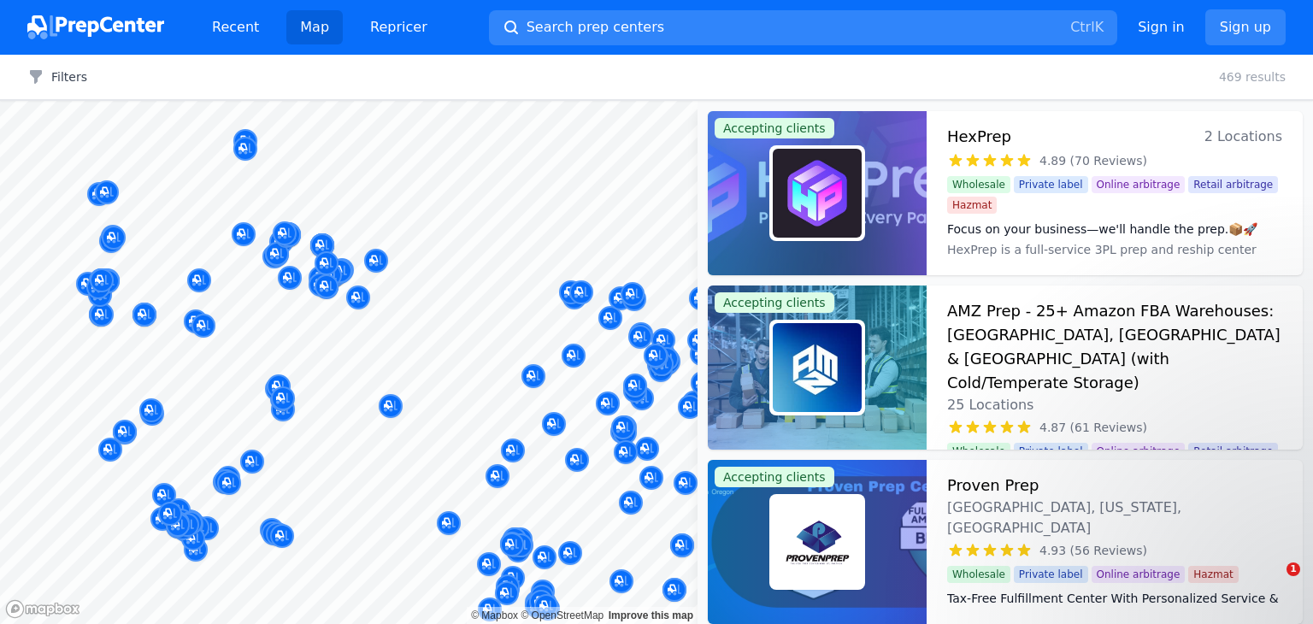
click at [404, 379] on body "Recent Map Repricer Search prep centers Ctrl K Open main menu Sign in Sign up F…" at bounding box center [656, 312] width 1313 height 624
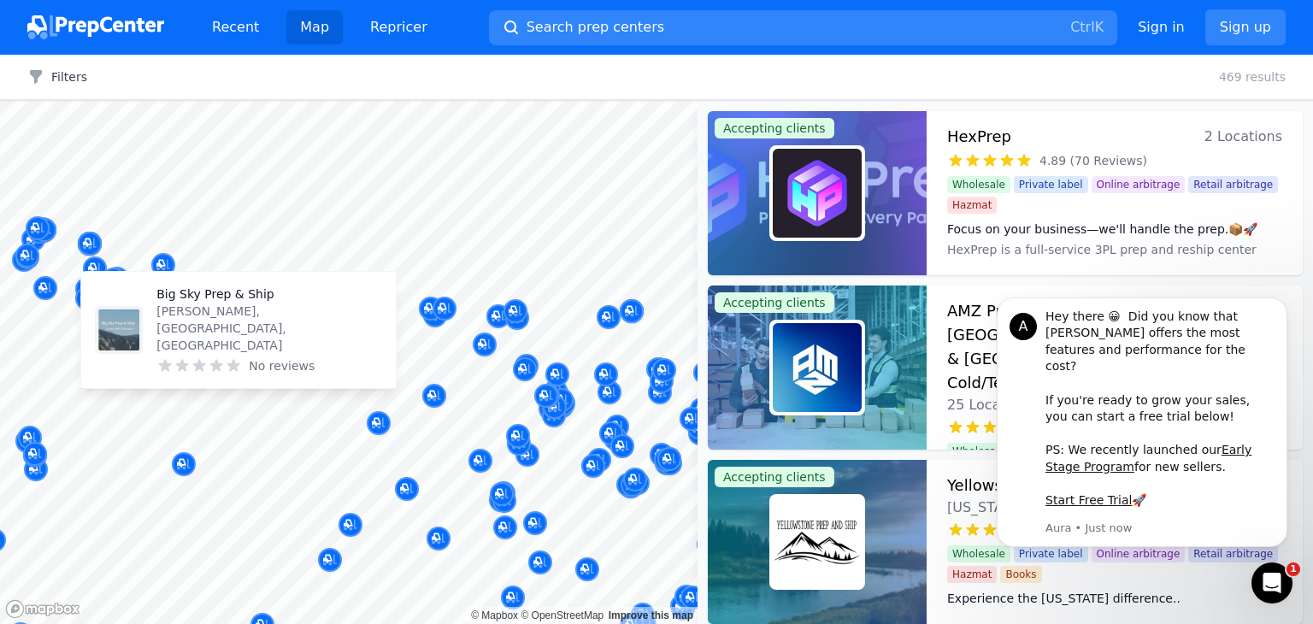
click at [284, 334] on body "Recent Map Repricer Search prep centers Ctrl K Open main menu Sign in Sign up F…" at bounding box center [656, 312] width 1313 height 624
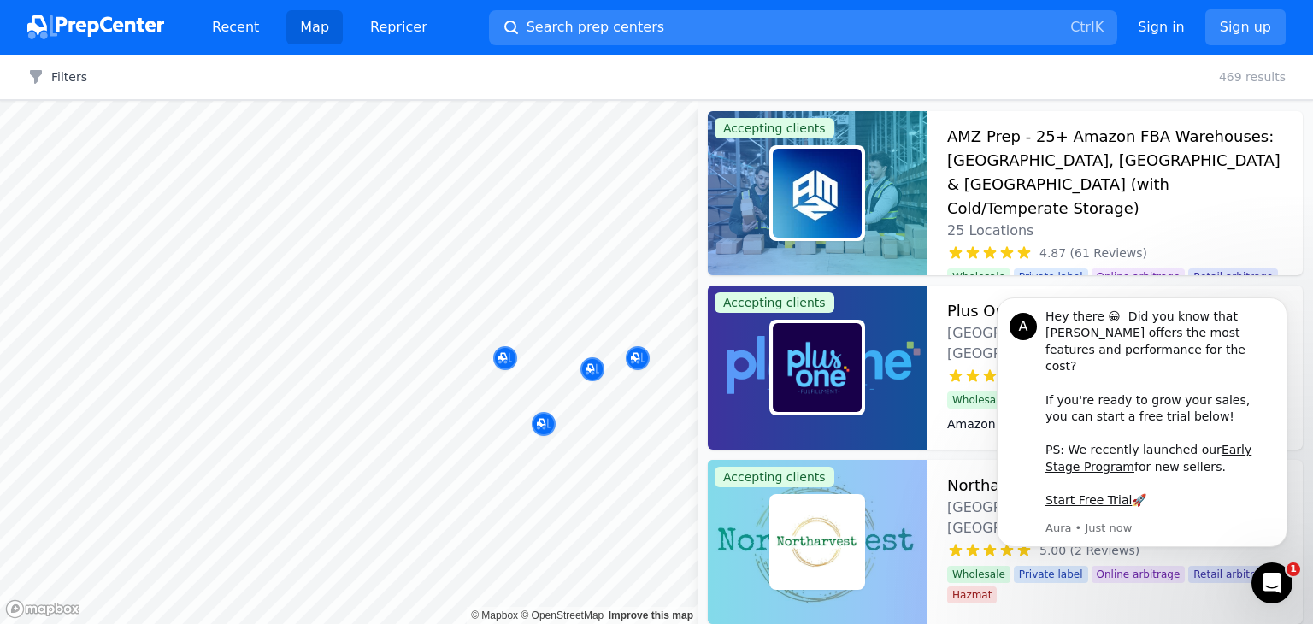
click at [463, 273] on body "Recent Map Repricer Search prep centers Ctrl K Open main menu Sign in Sign up F…" at bounding box center [656, 312] width 1313 height 624
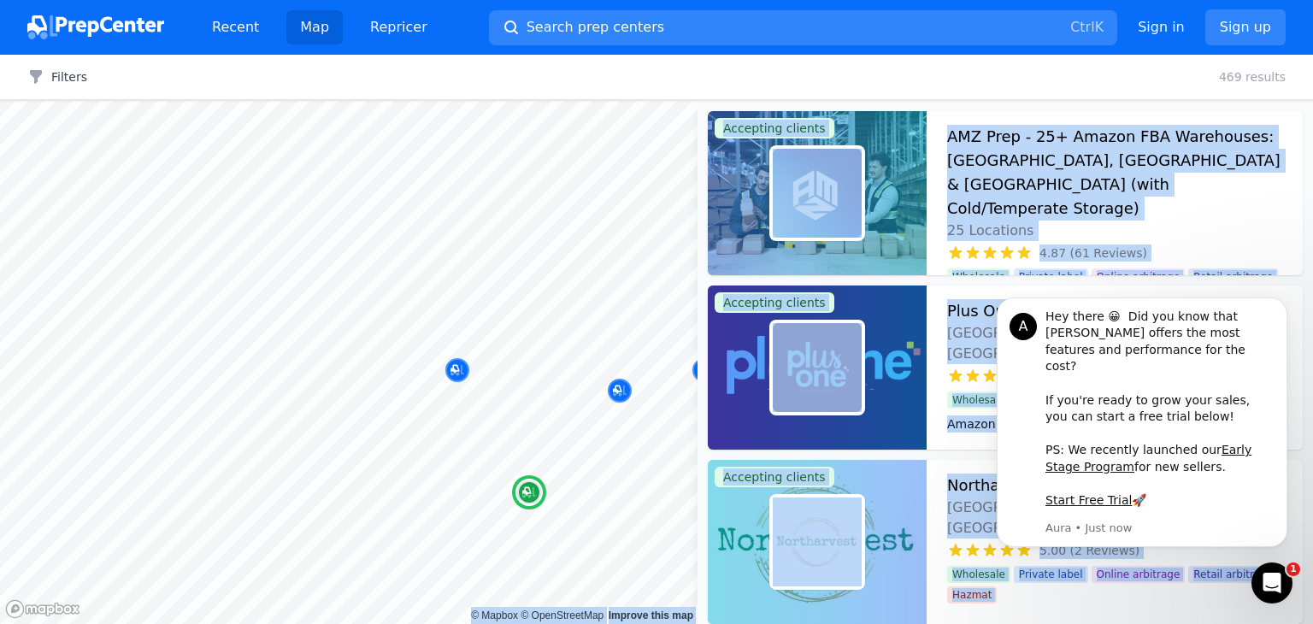
click at [1286, 198] on div "AMZ Prep - 25+ Amazon FBA Warehouses: [GEOGRAPHIC_DATA], [GEOGRAPHIC_DATA] & [G…" at bounding box center [1115, 193] width 376 height 164
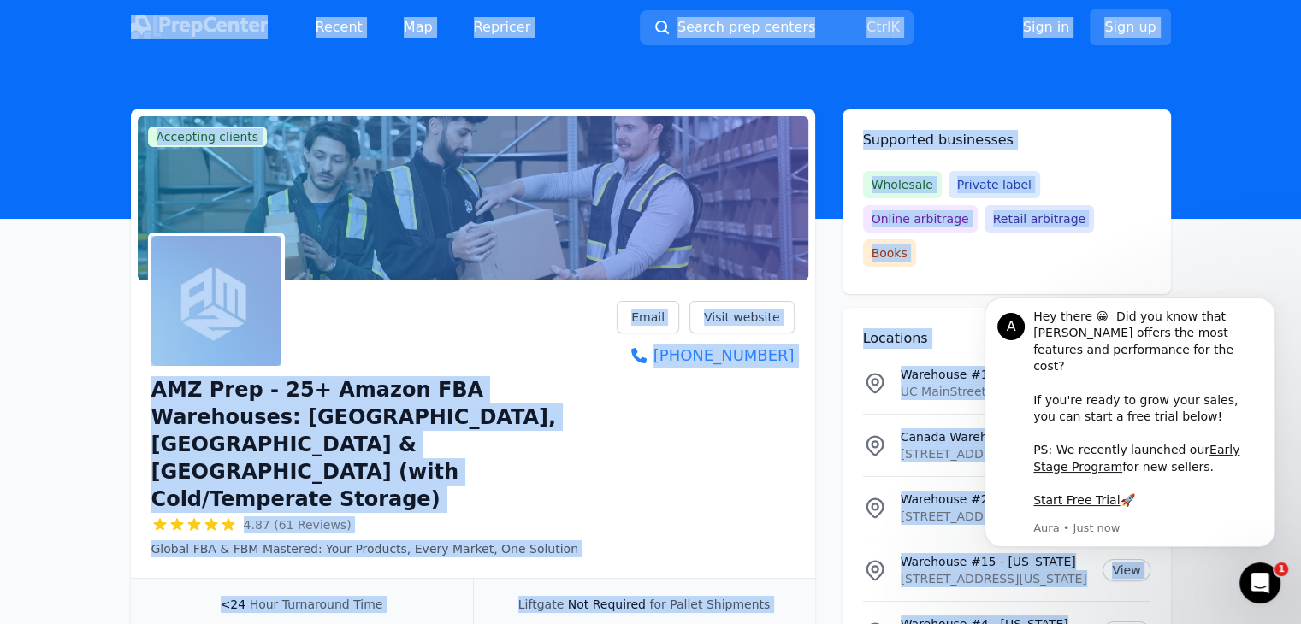
scroll to position [546, 0]
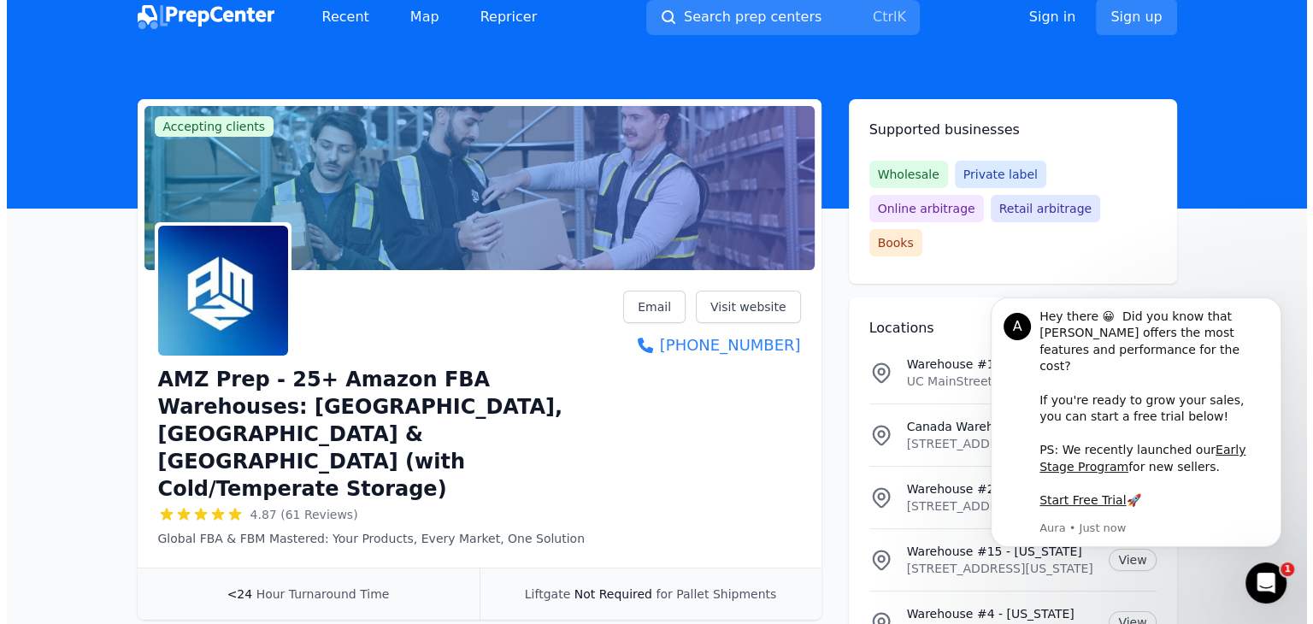
scroll to position [0, 0]
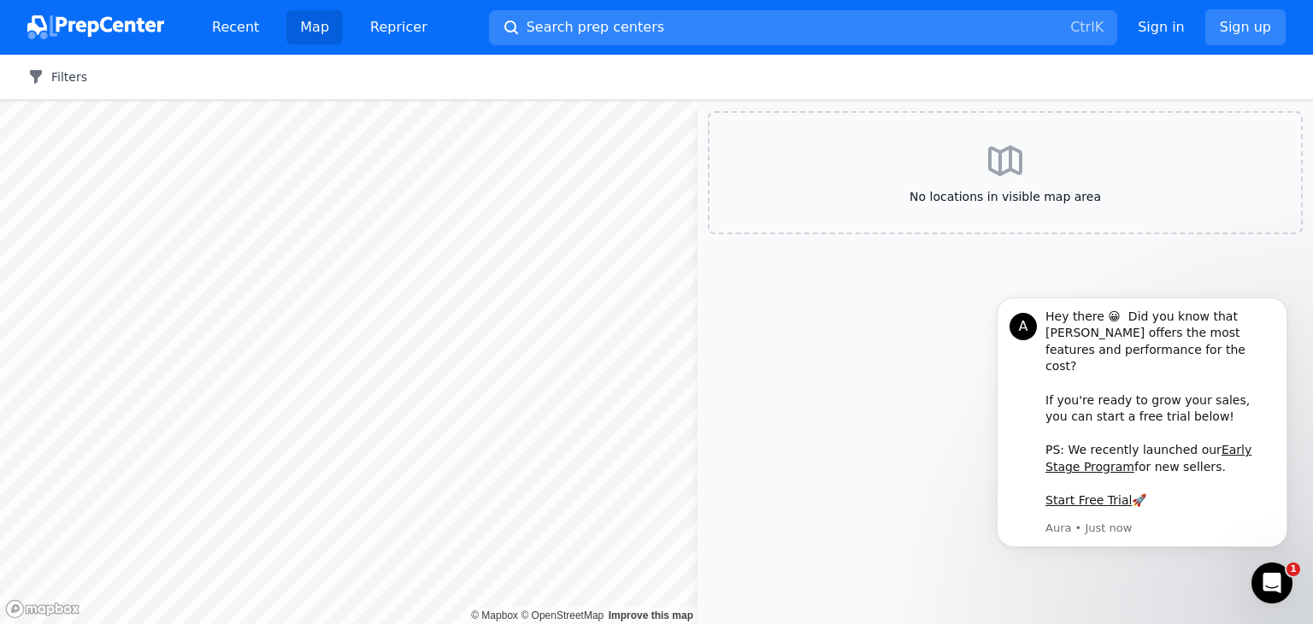
click at [70, 72] on button "Filters" at bounding box center [57, 76] width 60 height 17
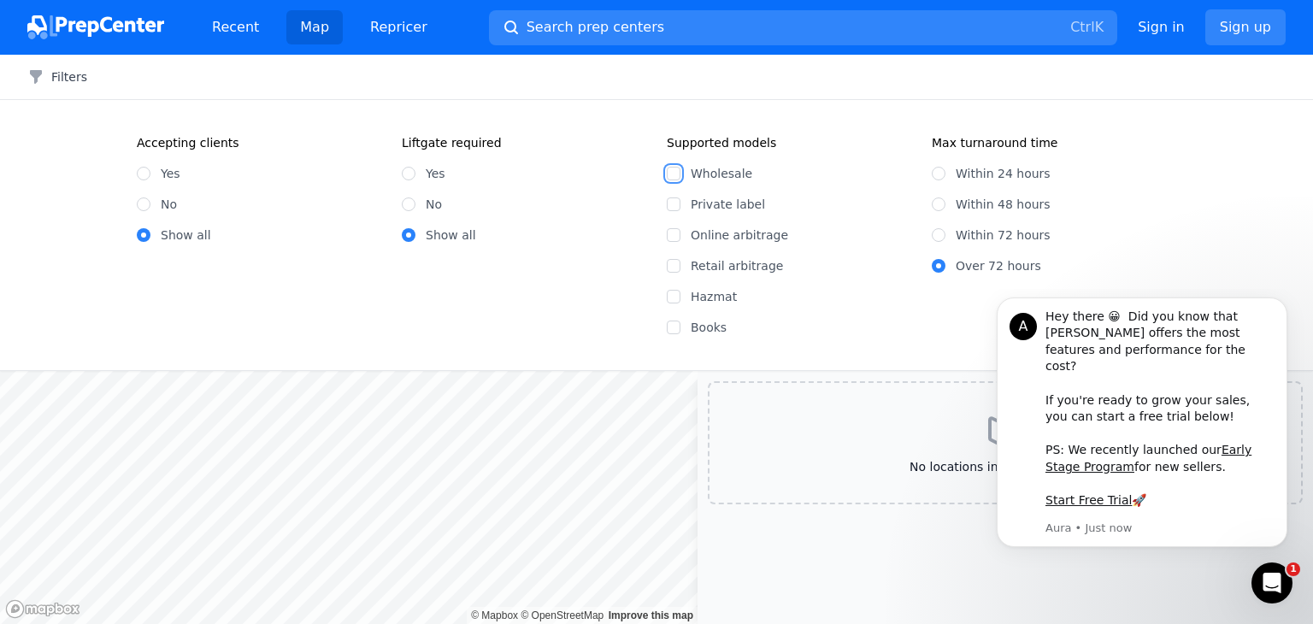
click at [674, 177] on input "Wholesale" at bounding box center [674, 174] width 14 height 14
checkbox input "true"
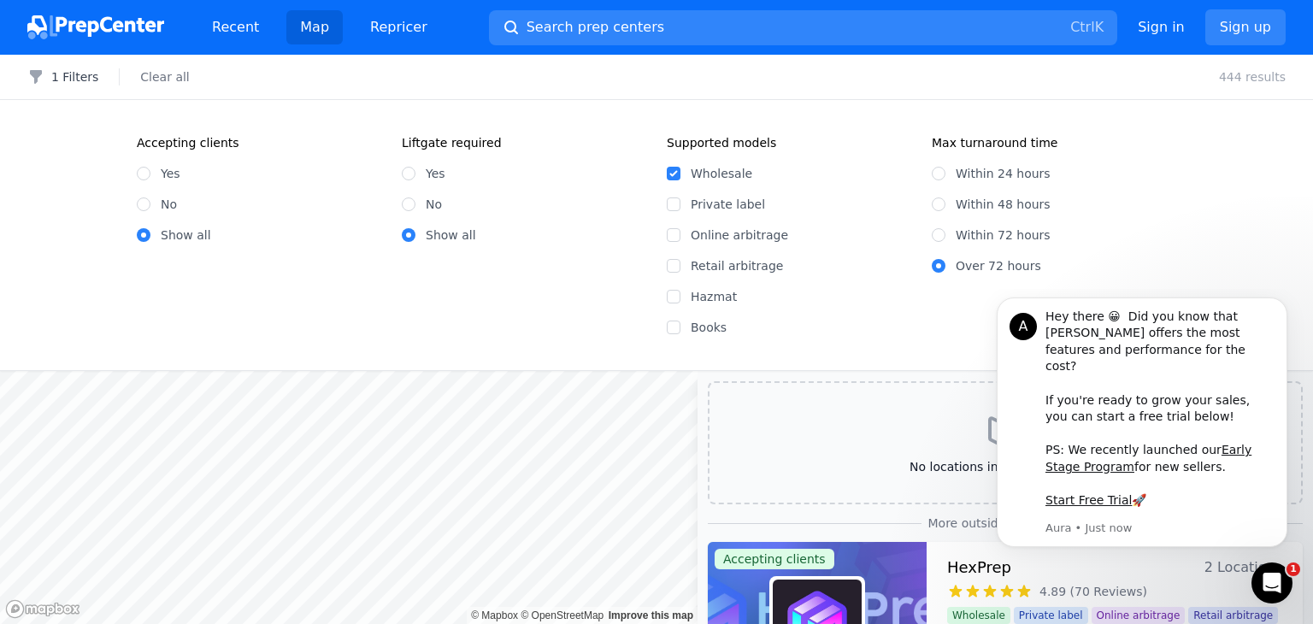
click at [756, 429] on div "No locations in visible map area" at bounding box center [1005, 442] width 595 height 123
click at [72, 73] on button "1 Filters" at bounding box center [62, 76] width 71 height 17
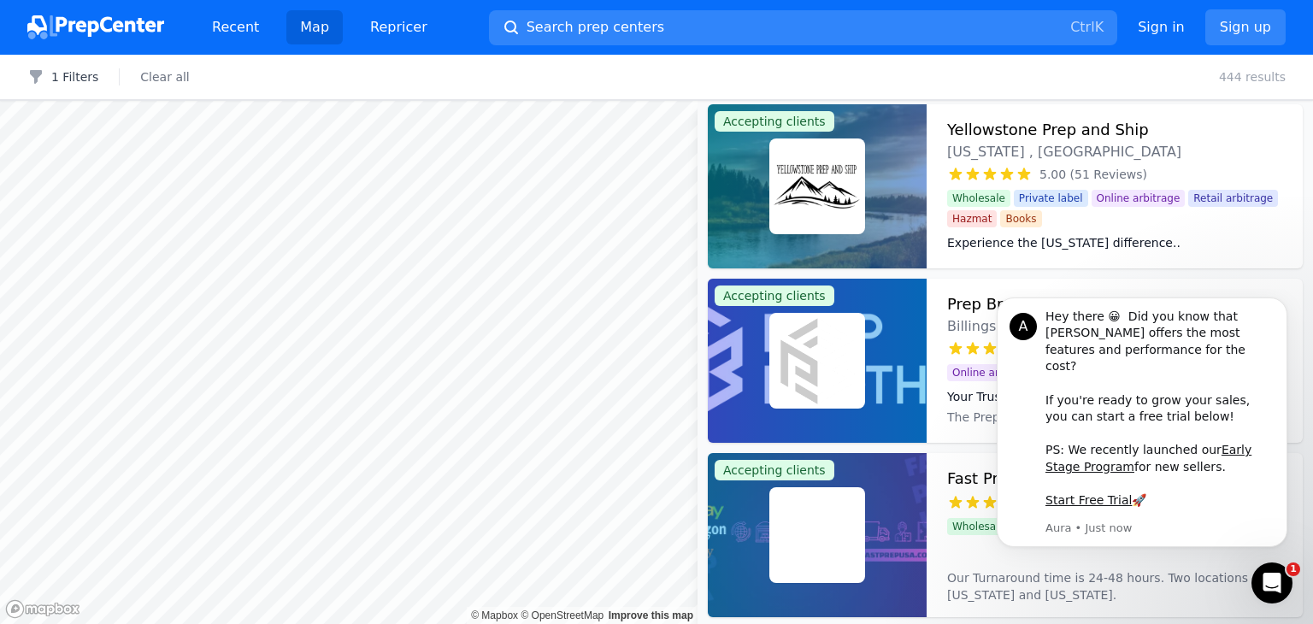
scroll to position [1214, 0]
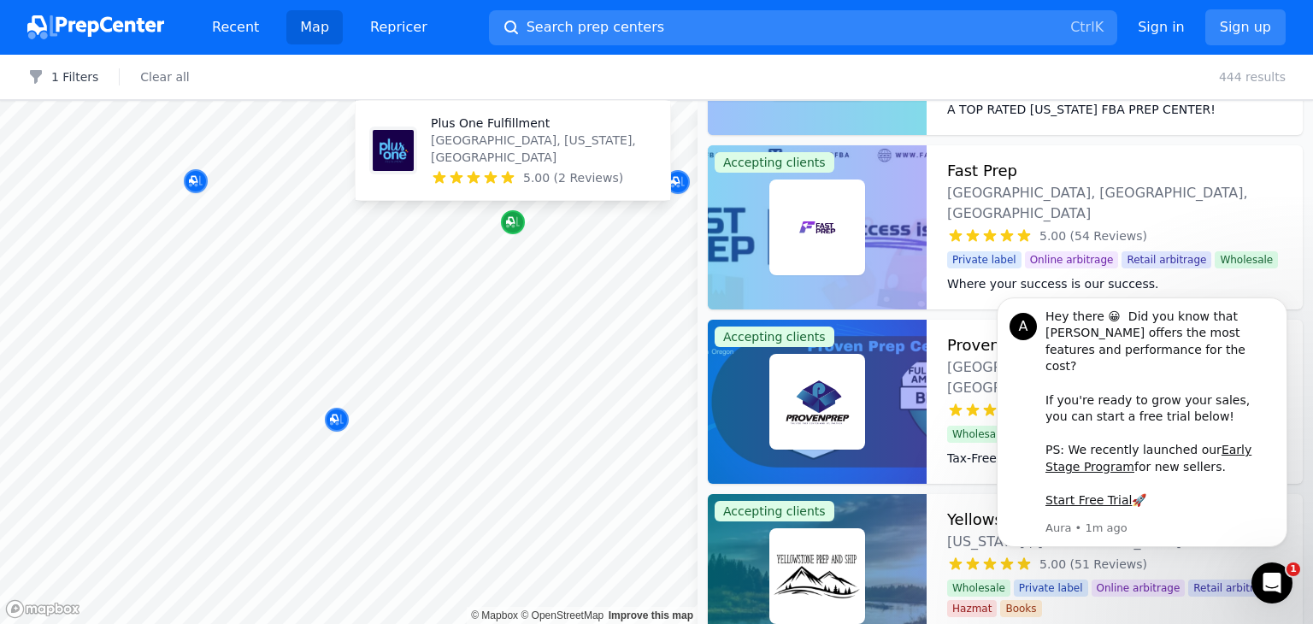
click at [515, 216] on icon "Map marker" at bounding box center [513, 222] width 14 height 17
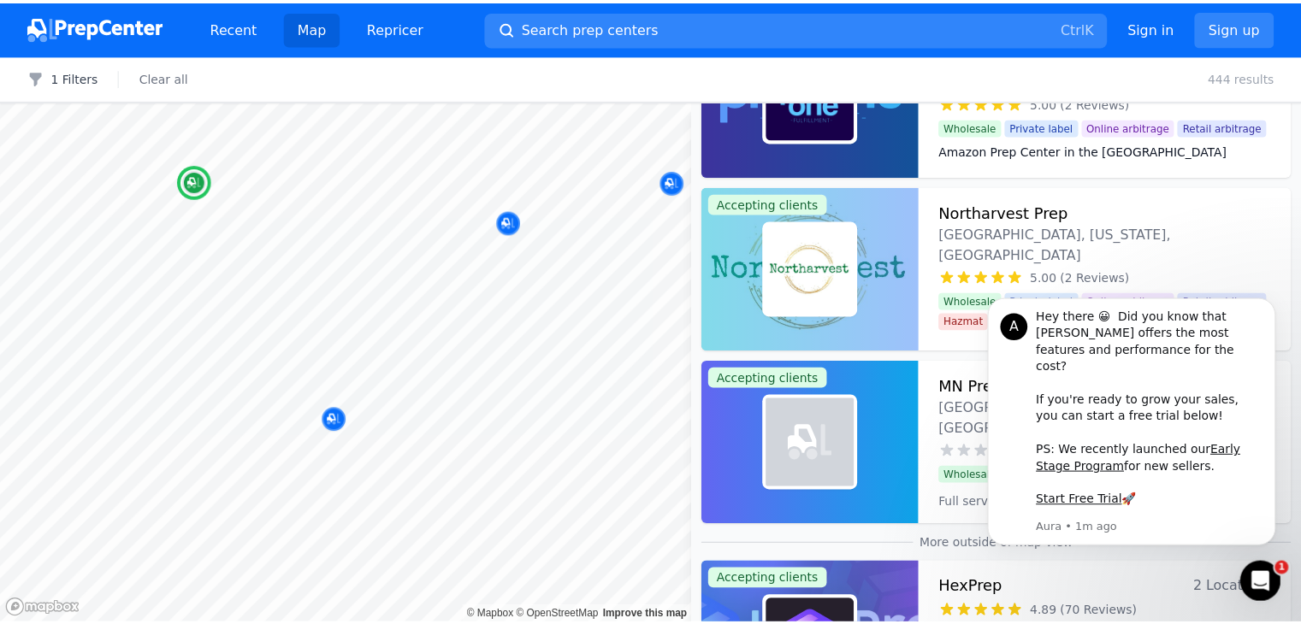
scroll to position [0, 0]
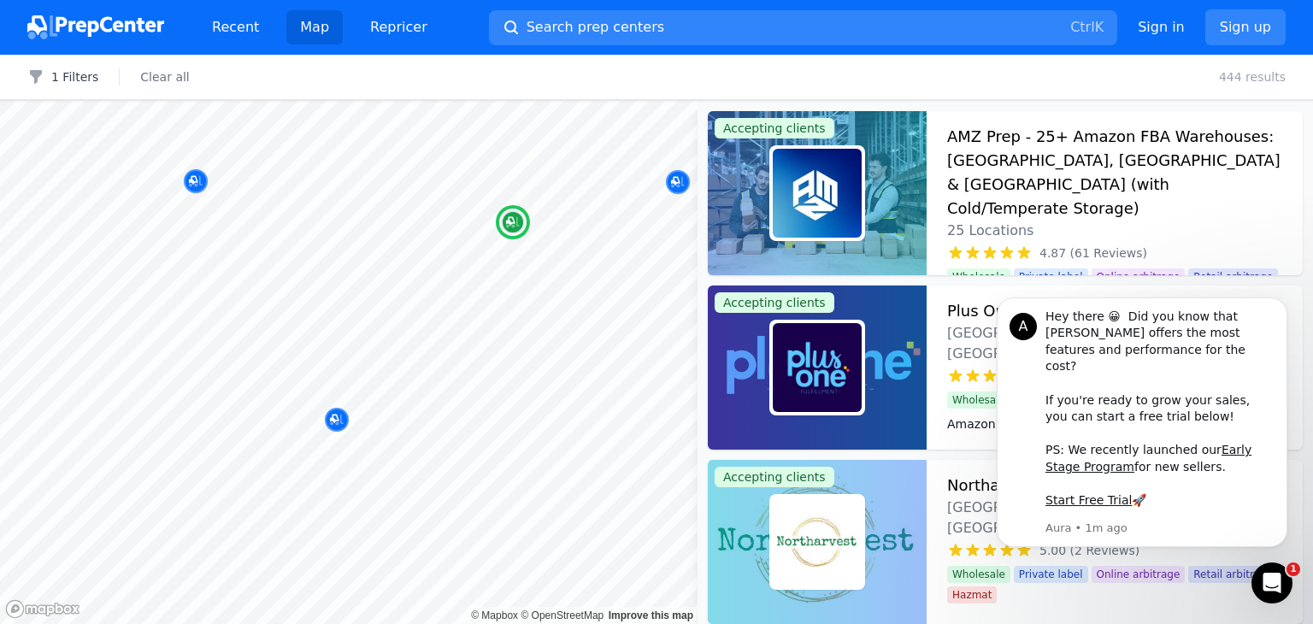
click at [800, 377] on img at bounding box center [817, 367] width 89 height 89
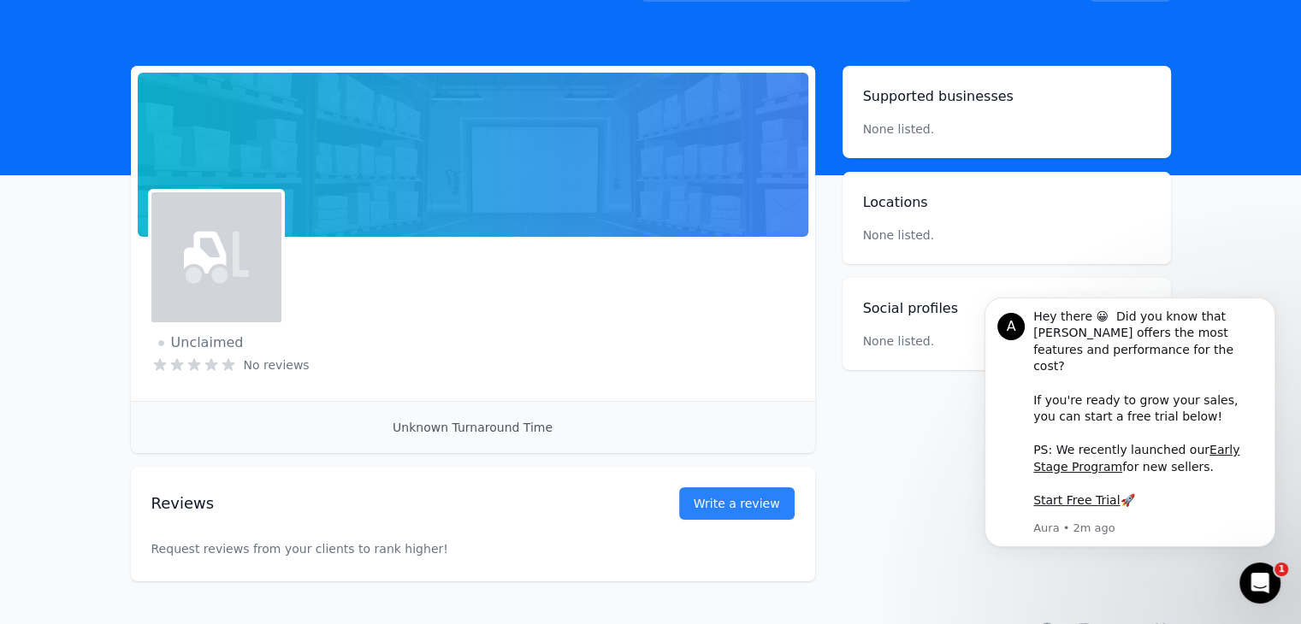
scroll to position [86, 0]
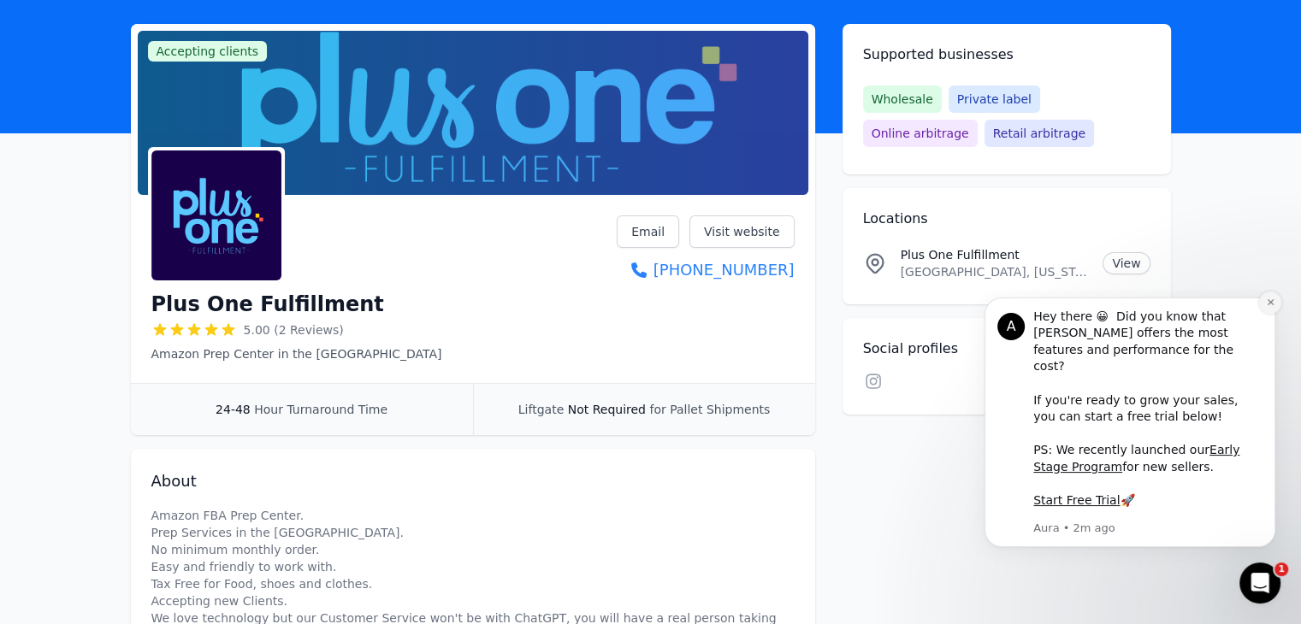
click at [1270, 307] on icon "Dismiss notification" at bounding box center [1269, 302] width 9 height 9
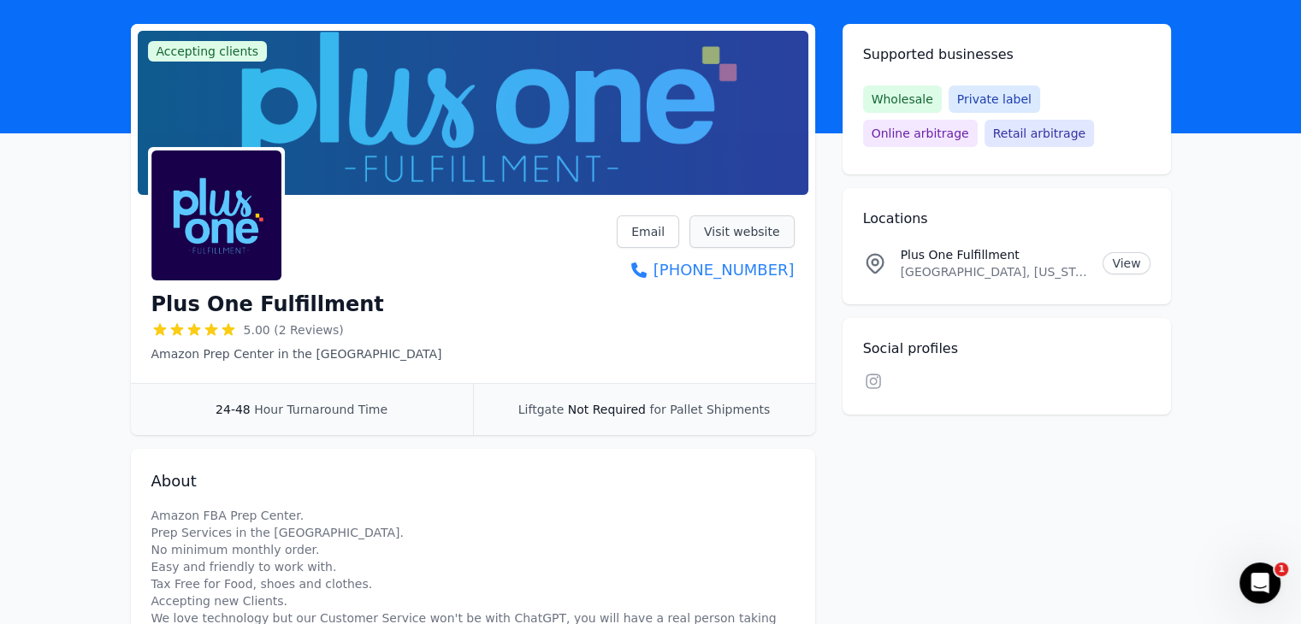
click at [734, 227] on link "Visit website" at bounding box center [741, 231] width 105 height 32
click at [758, 227] on link "Visit website" at bounding box center [741, 231] width 105 height 32
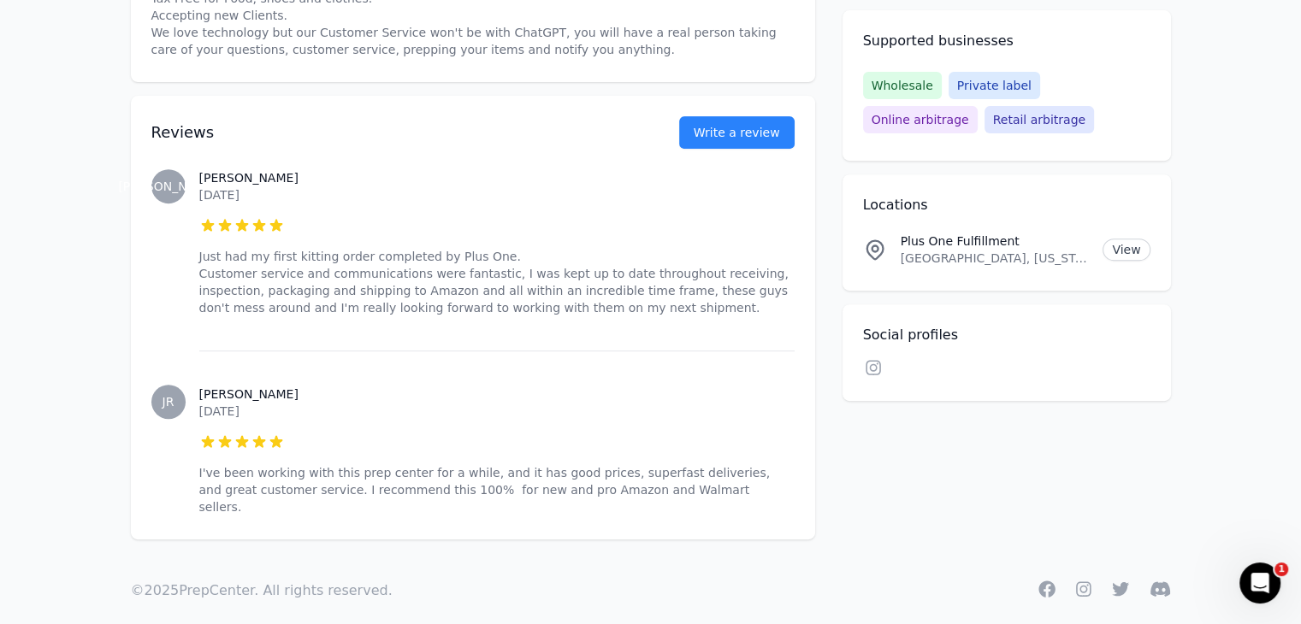
scroll to position [0, 0]
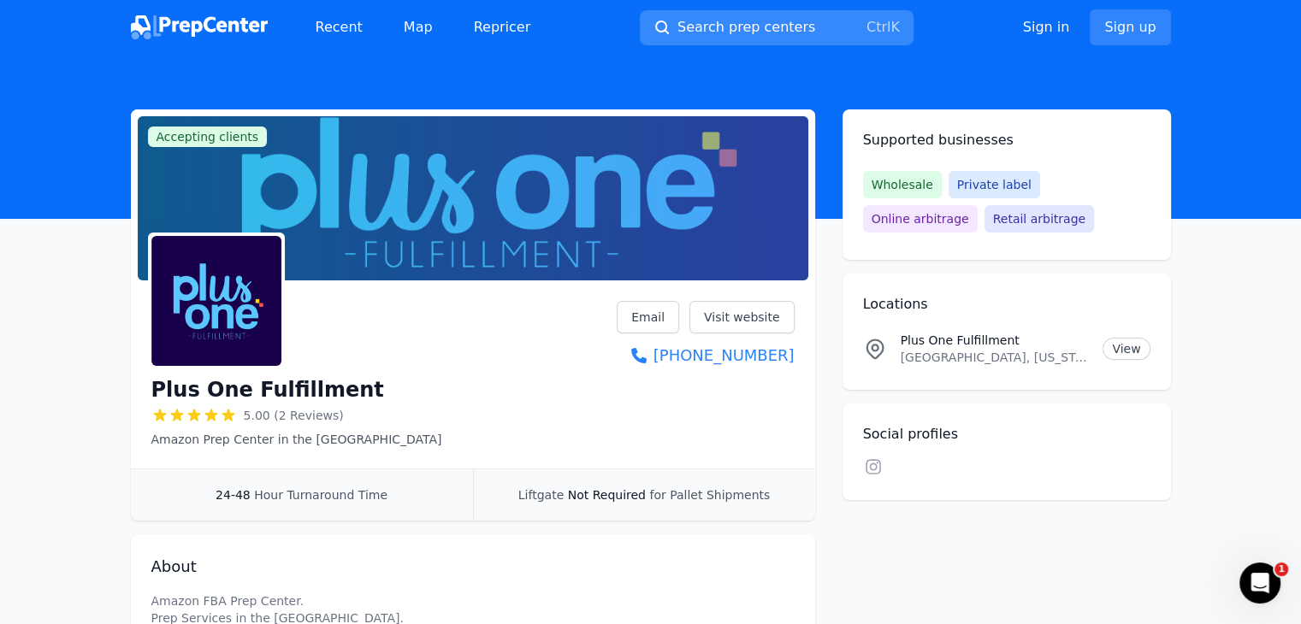
click at [708, 27] on span "Search prep centers" at bounding box center [746, 27] width 138 height 21
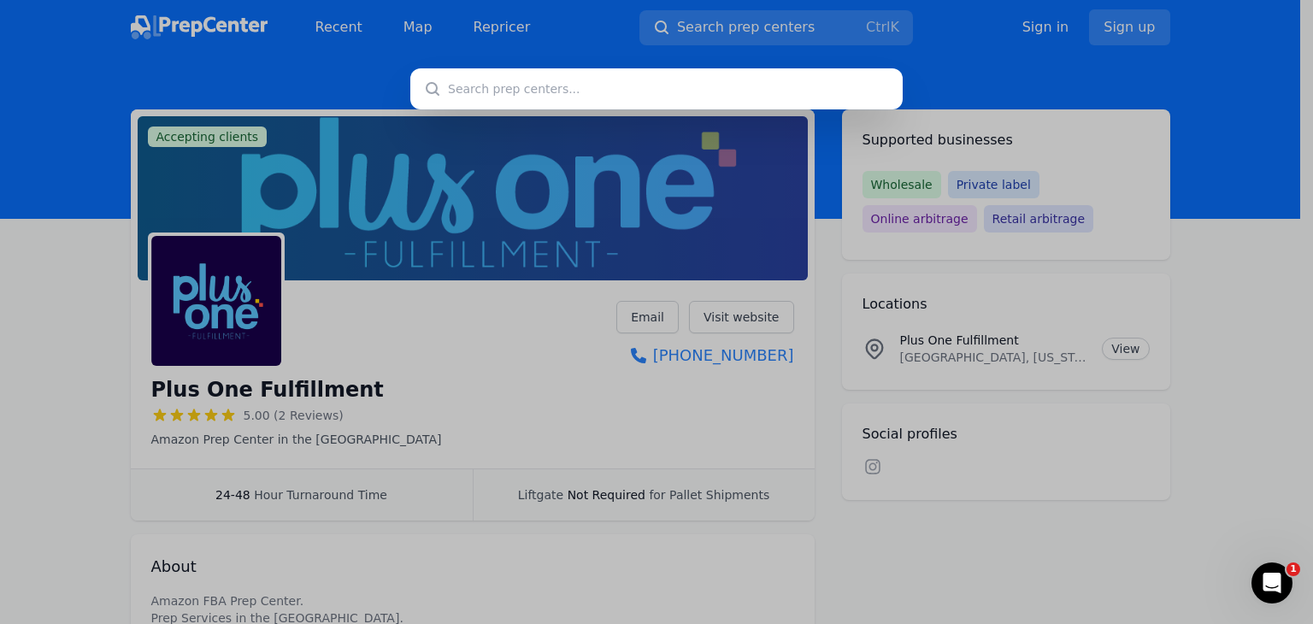
click at [567, 116] on div at bounding box center [656, 312] width 1313 height 624
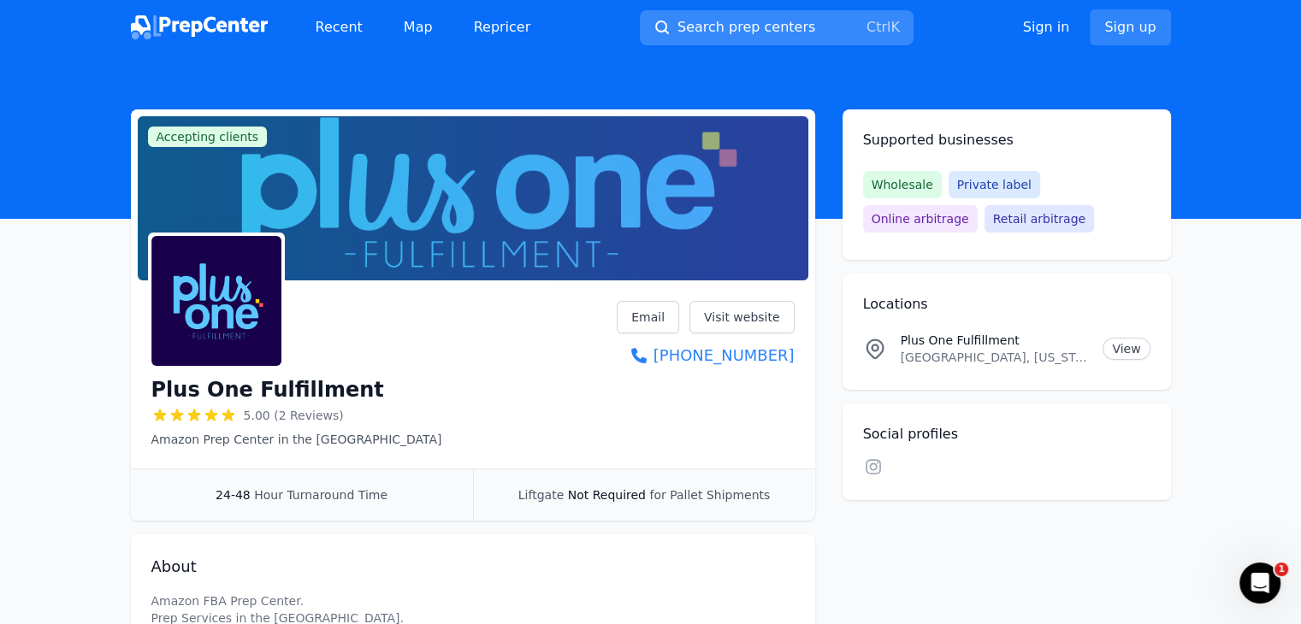
click at [694, 15] on button "Search prep centers Ctrl K" at bounding box center [777, 27] width 274 height 35
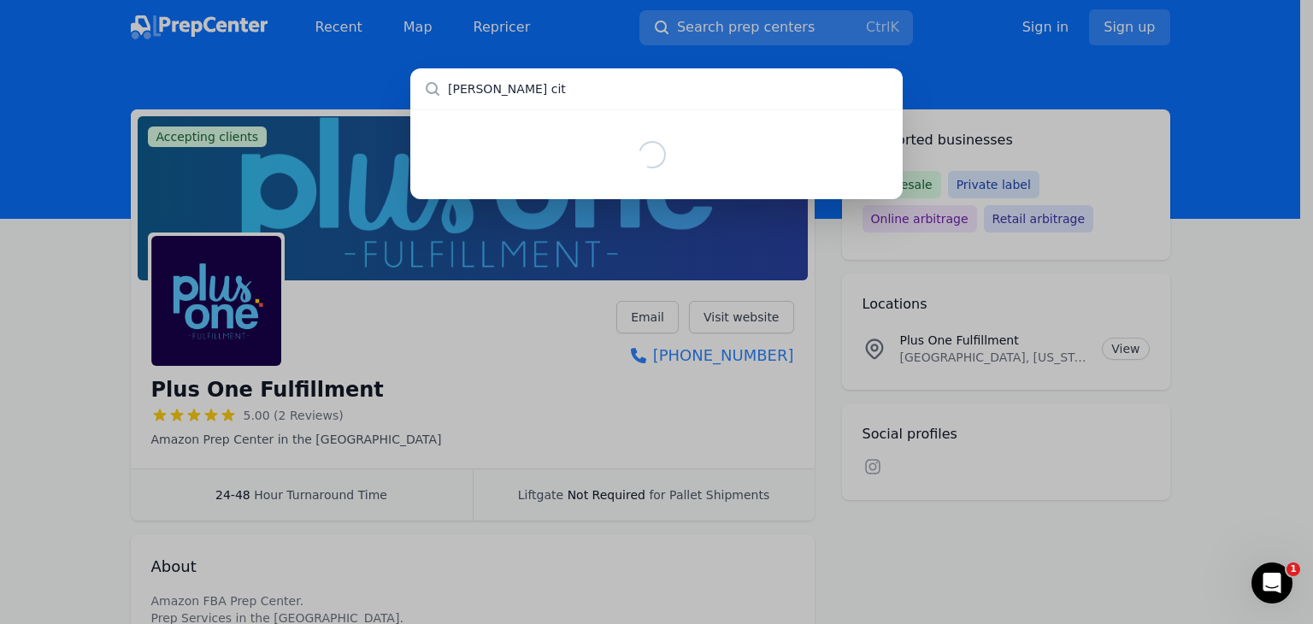
type input "[GEOGRAPHIC_DATA]"
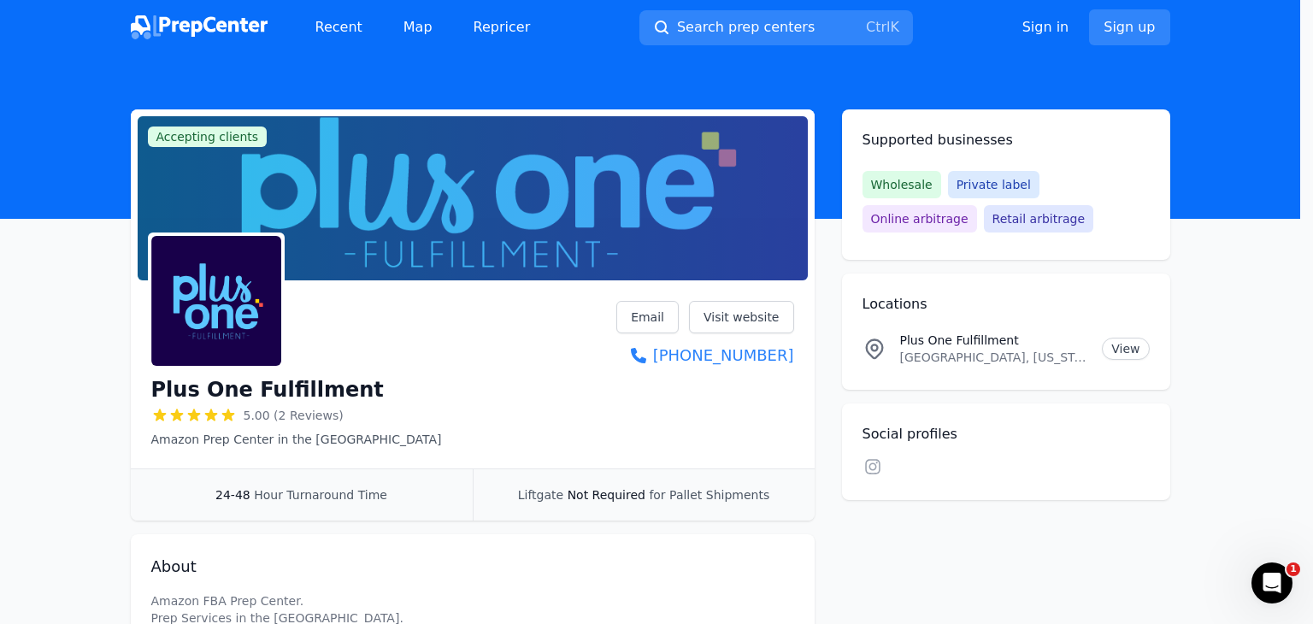
click at [205, 86] on div at bounding box center [656, 312] width 1313 height 624
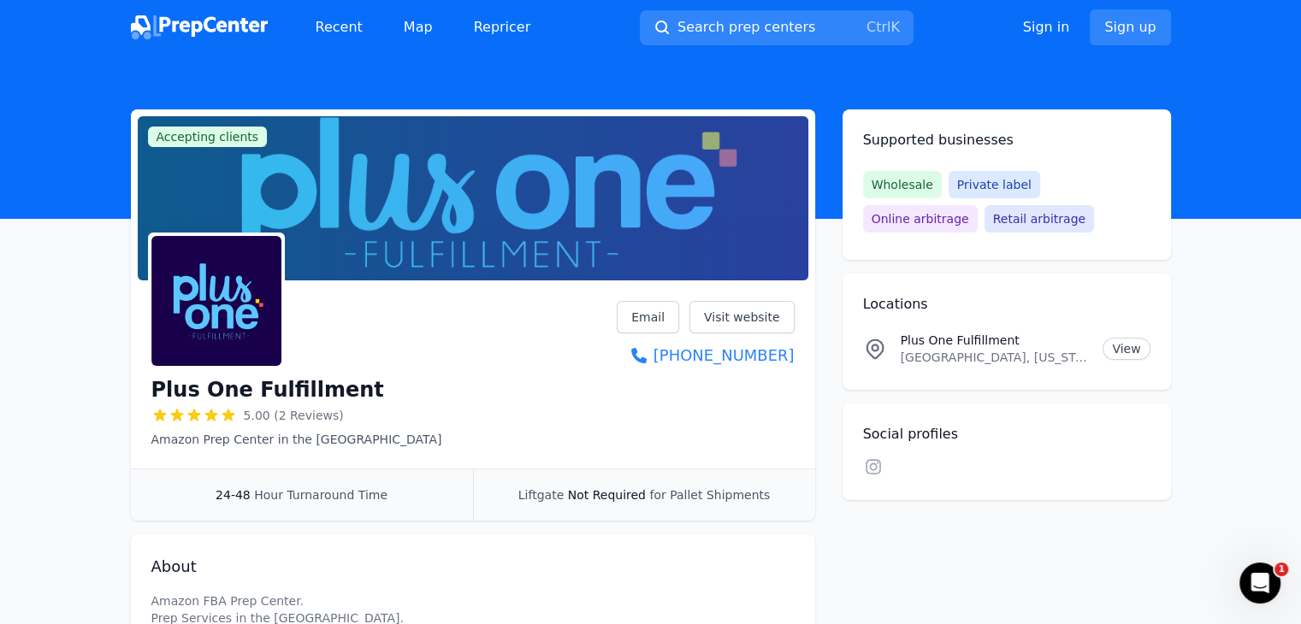
click at [196, 31] on img at bounding box center [199, 27] width 137 height 24
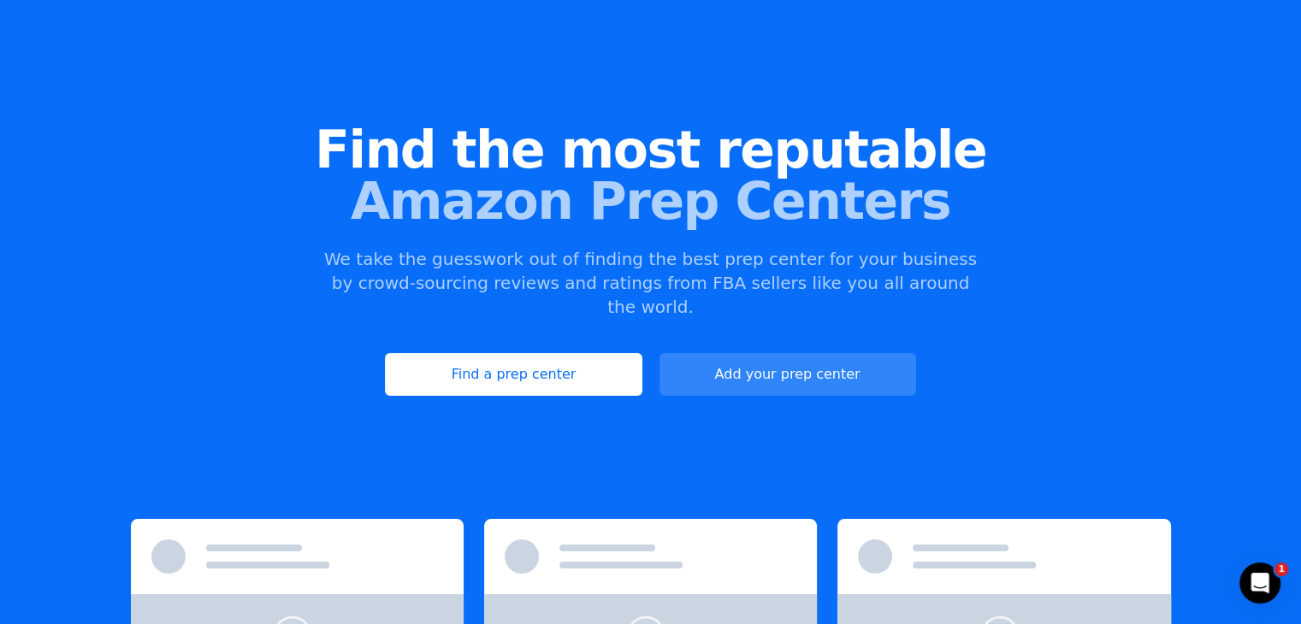
scroll to position [277, 0]
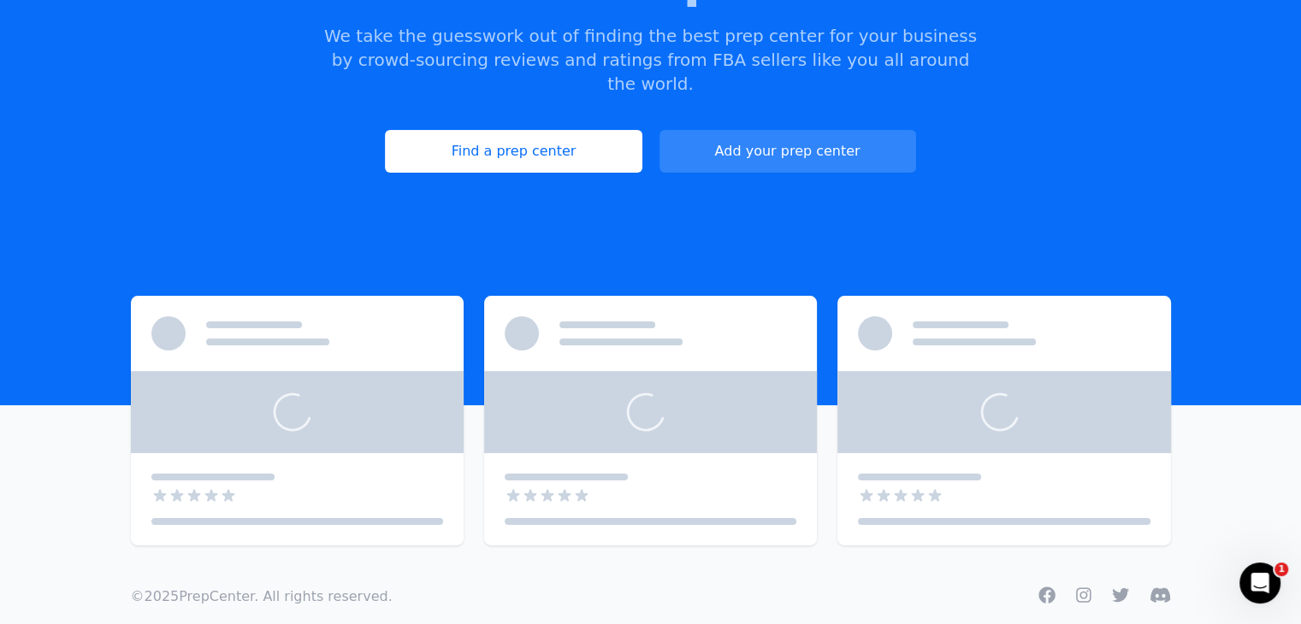
click at [1253, 570] on div "Open Intercom Messenger" at bounding box center [1259, 583] width 56 height 56
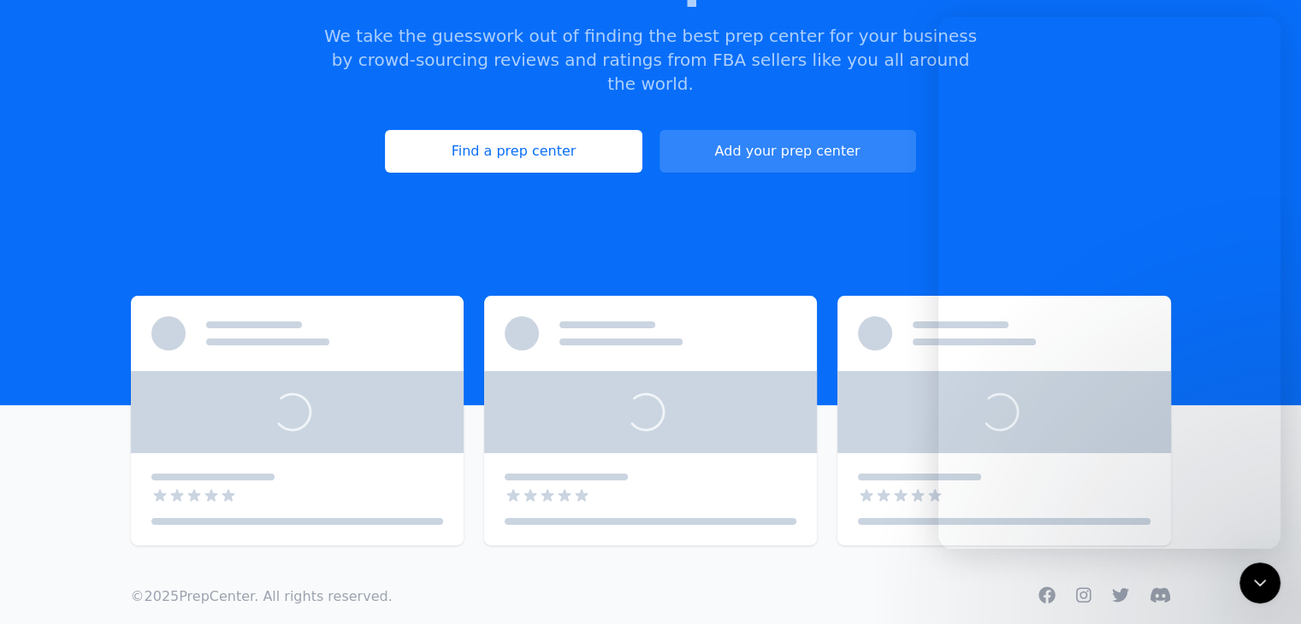
click at [1260, 574] on icon "Close Intercom Messenger" at bounding box center [1259, 583] width 21 height 21
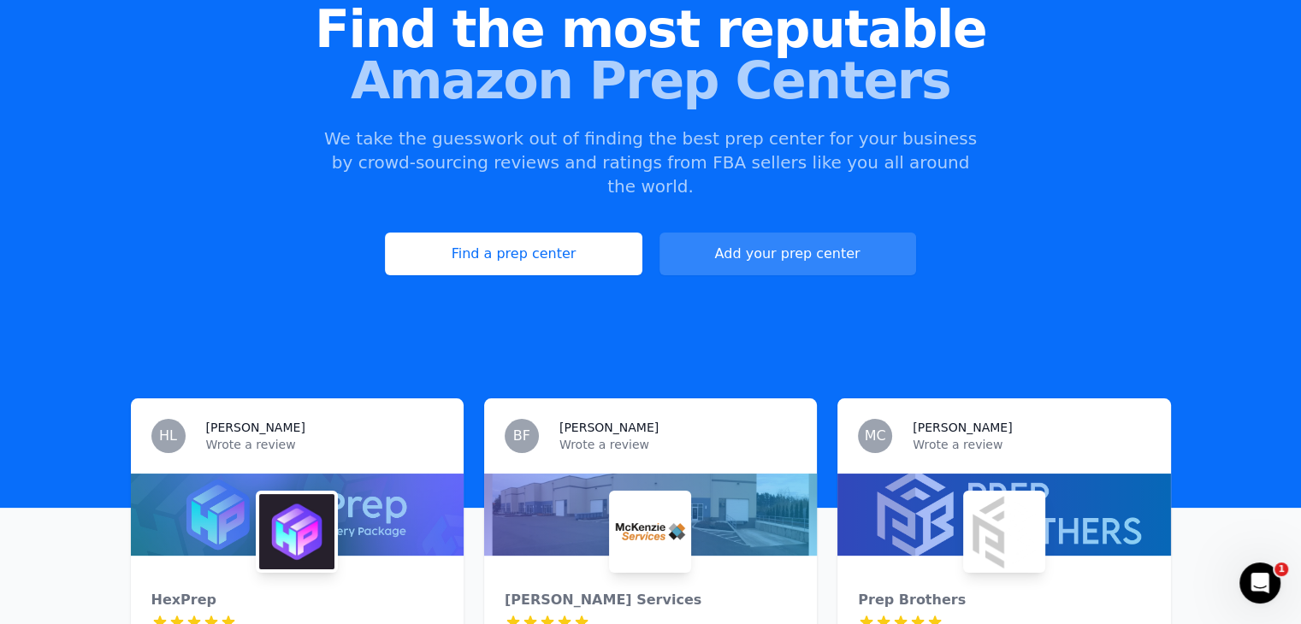
scroll to position [174, 0]
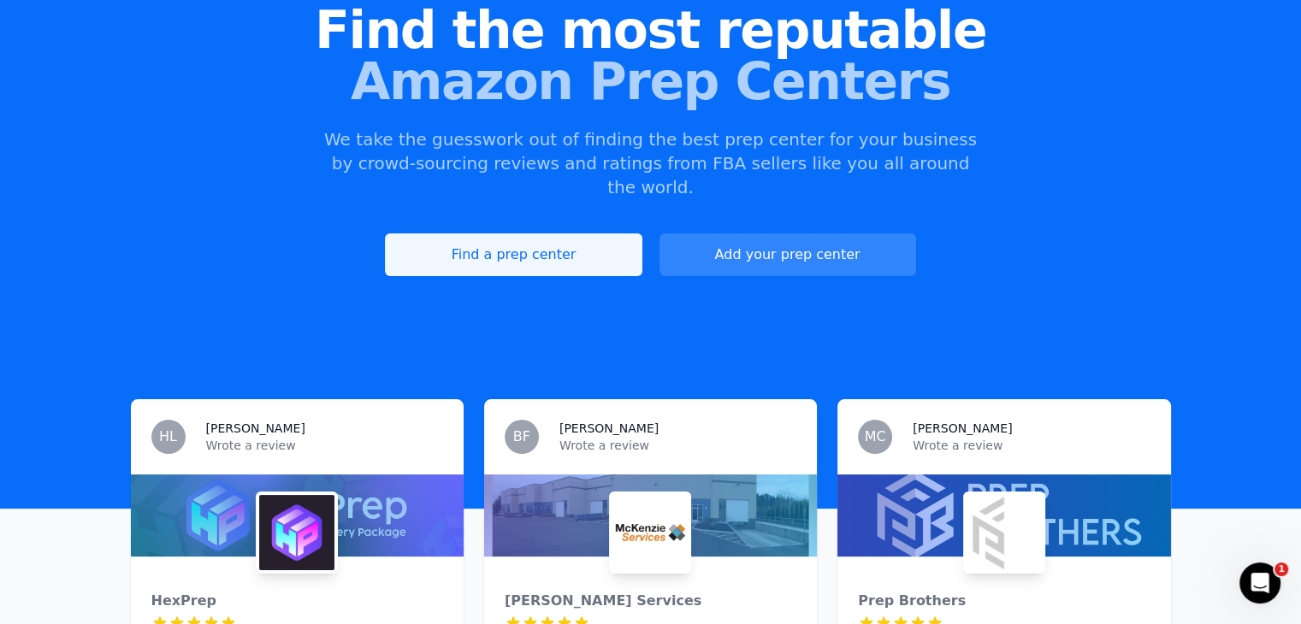
click at [583, 233] on link "Find a prep center" at bounding box center [513, 254] width 257 height 43
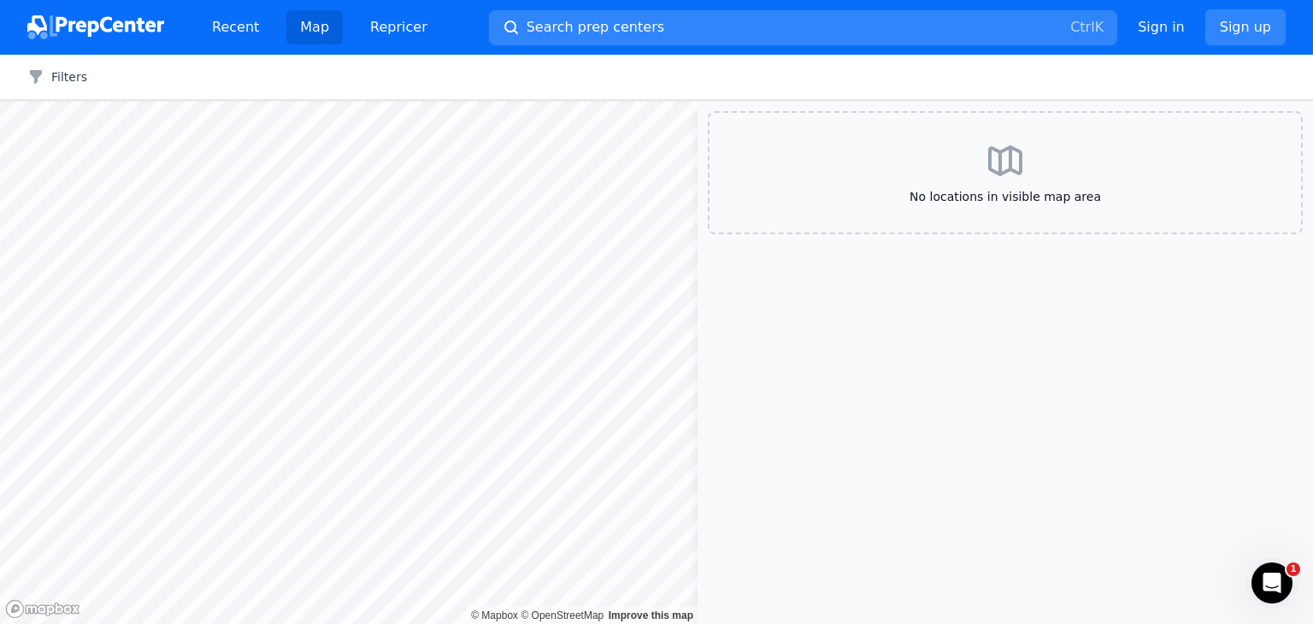
click at [1016, 180] on div "No locations in visible map area" at bounding box center [1005, 172] width 595 height 123
click at [1019, 162] on icon at bounding box center [1005, 160] width 31 height 27
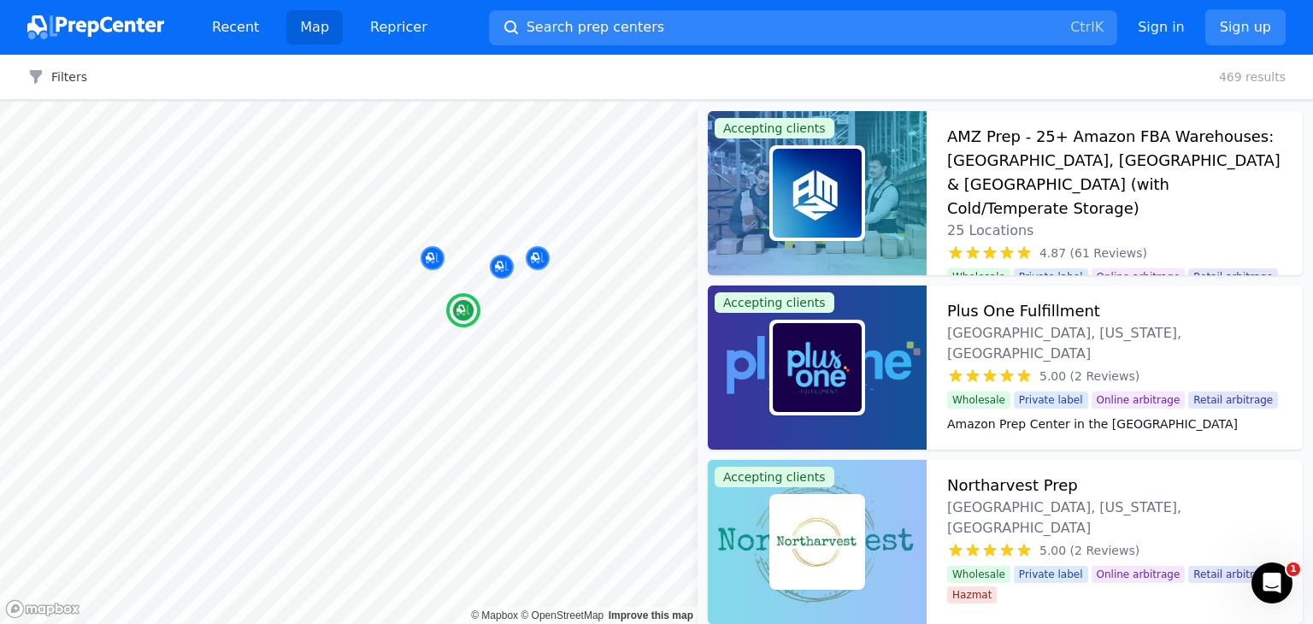
click at [848, 187] on img at bounding box center [817, 193] width 89 height 89
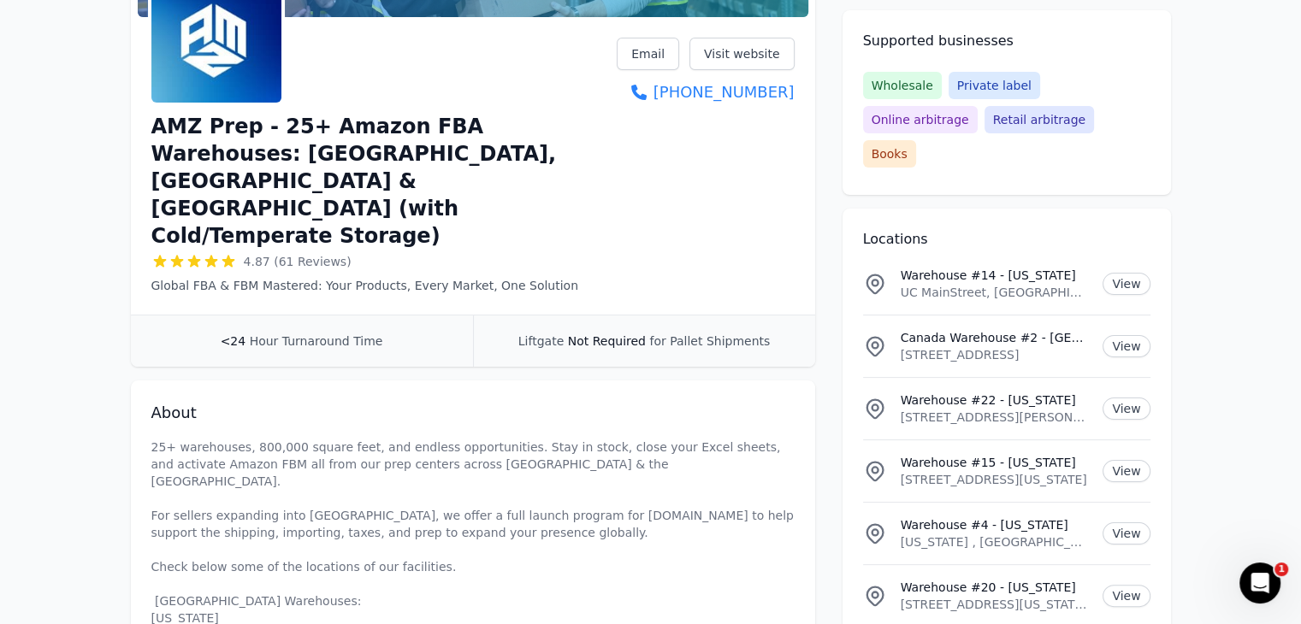
scroll to position [198, 0]
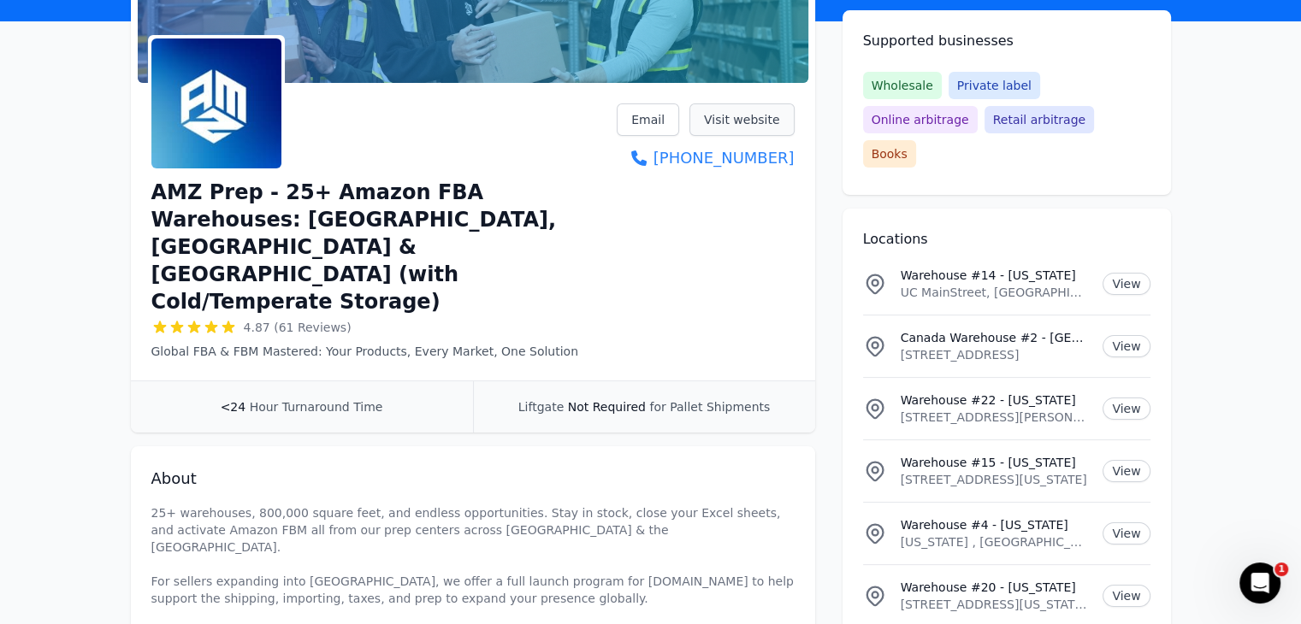
click at [763, 124] on link "Visit website" at bounding box center [741, 119] width 105 height 32
